Goal: Check status: Check status

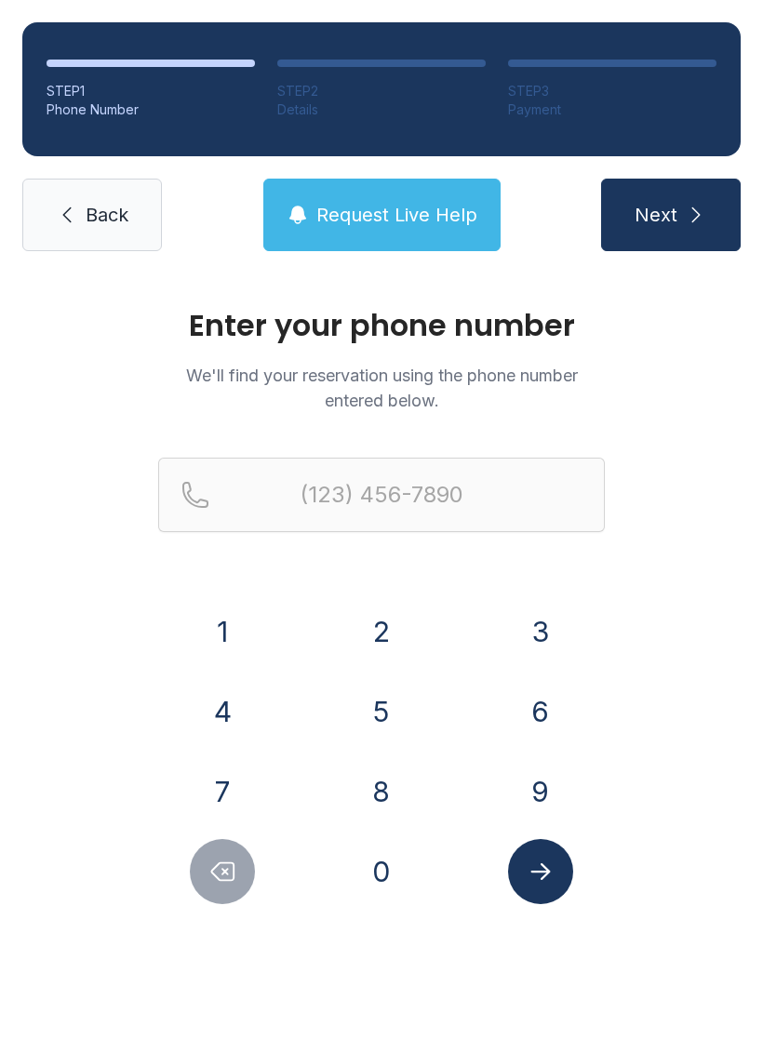
click at [392, 767] on button "8" at bounding box center [381, 791] width 65 height 65
click at [225, 604] on button "1" at bounding box center [222, 631] width 65 height 65
click at [520, 629] on button "3" at bounding box center [540, 631] width 65 height 65
click at [347, 690] on div "5" at bounding box center [381, 711] width 129 height 65
click at [383, 701] on button "5" at bounding box center [381, 711] width 65 height 65
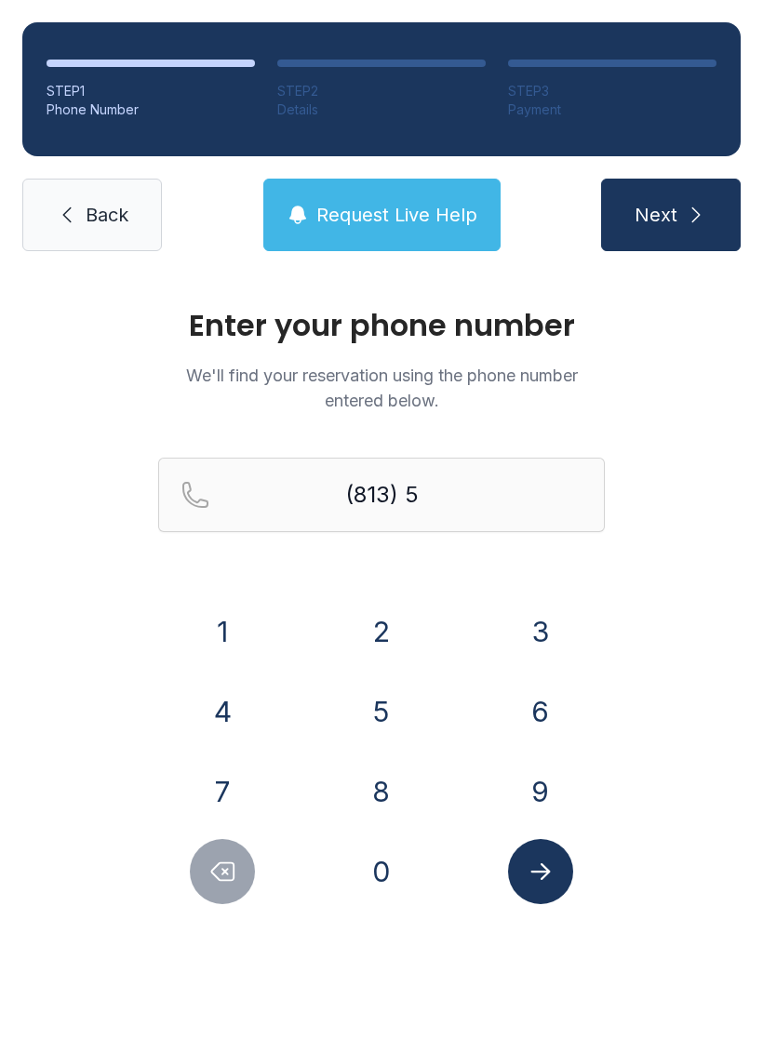
click at [532, 605] on button "3" at bounding box center [540, 631] width 65 height 65
click at [377, 689] on button "5" at bounding box center [381, 711] width 65 height 65
click at [222, 619] on button "1" at bounding box center [222, 631] width 65 height 65
click at [194, 694] on button "4" at bounding box center [222, 711] width 65 height 65
click at [546, 814] on button "9" at bounding box center [540, 791] width 65 height 65
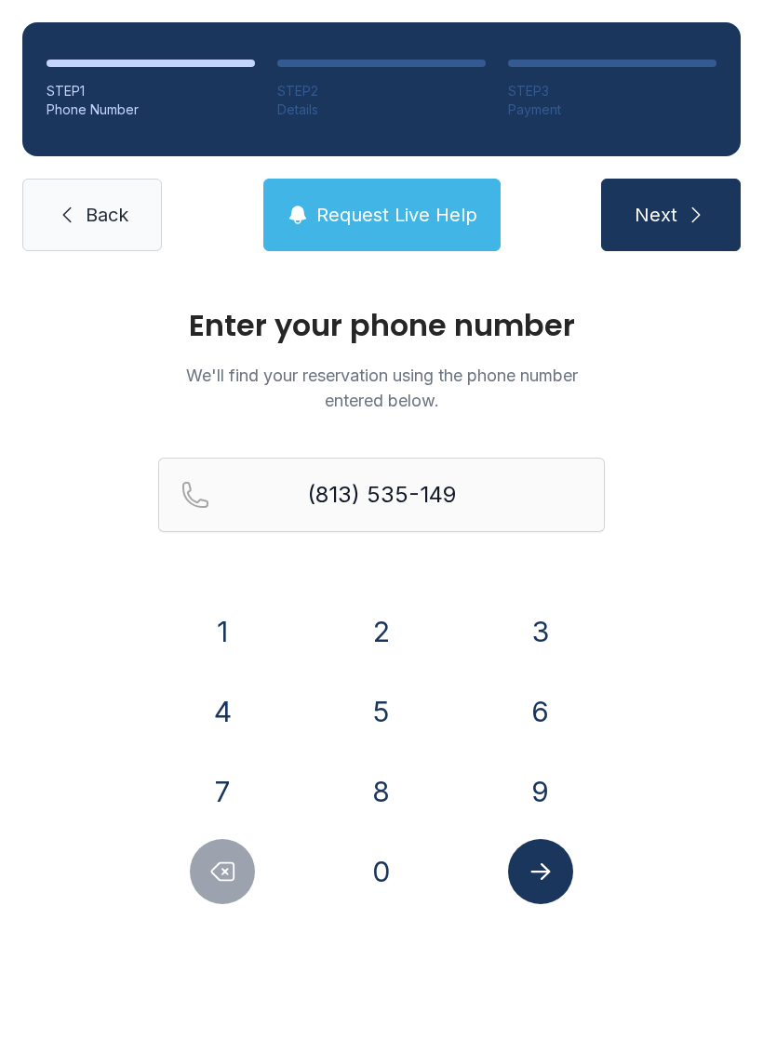
click at [220, 633] on button "1" at bounding box center [222, 631] width 65 height 65
type input "[PHONE_NUMBER]"
click at [552, 868] on icon "Submit lookup form" at bounding box center [541, 872] width 28 height 28
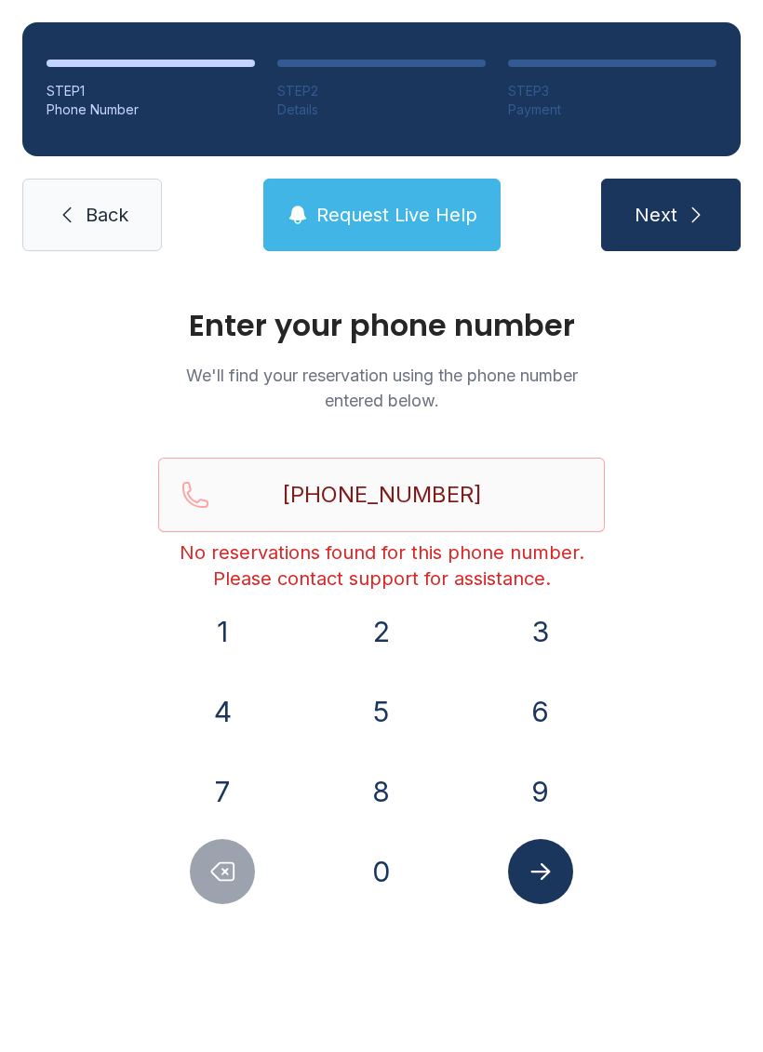
click at [338, 182] on button "Request Live Help" at bounding box center [381, 215] width 237 height 73
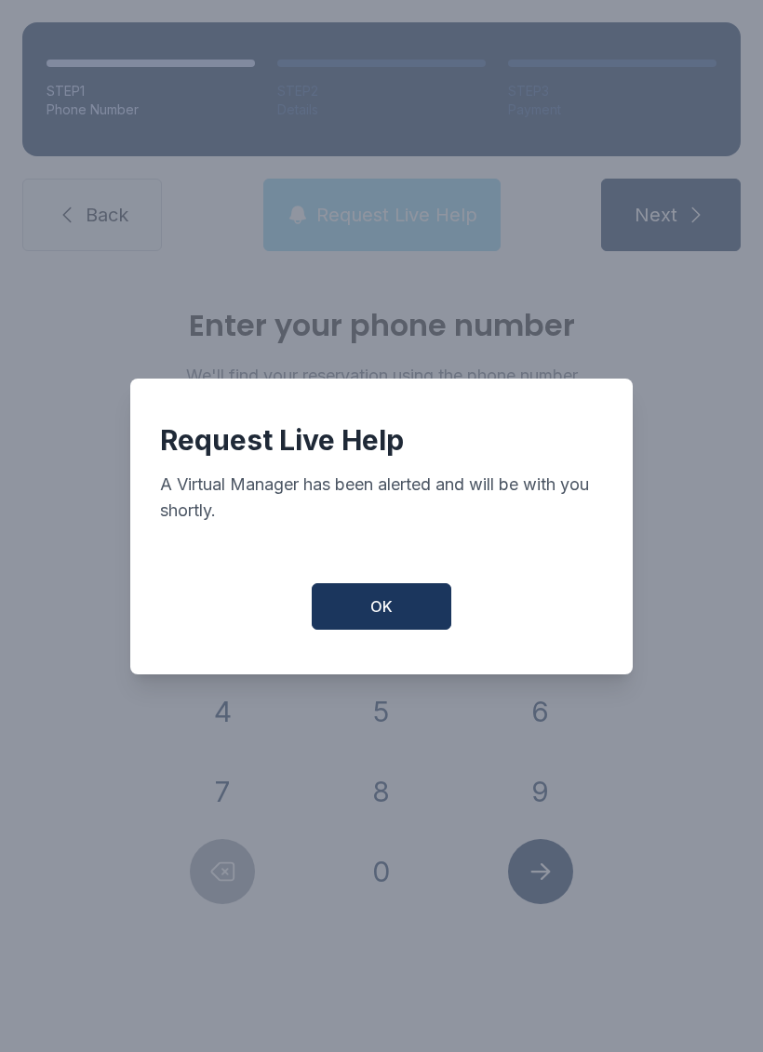
click at [378, 630] on button "OK" at bounding box center [382, 606] width 140 height 47
